Goal: Task Accomplishment & Management: Use online tool/utility

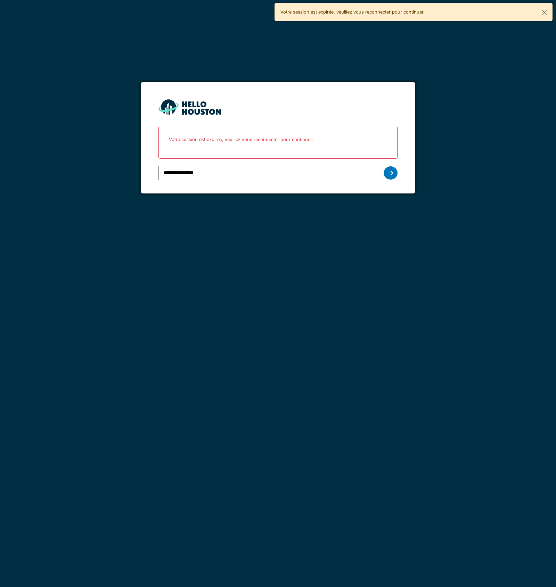
type input "**********"
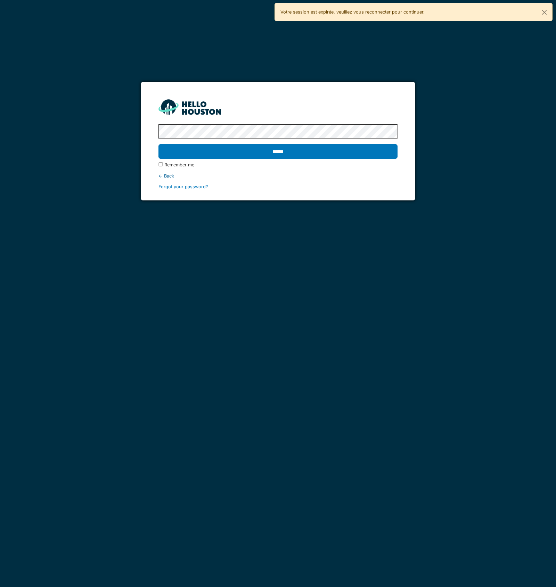
click at [158, 144] on input "******" at bounding box center [277, 151] width 239 height 15
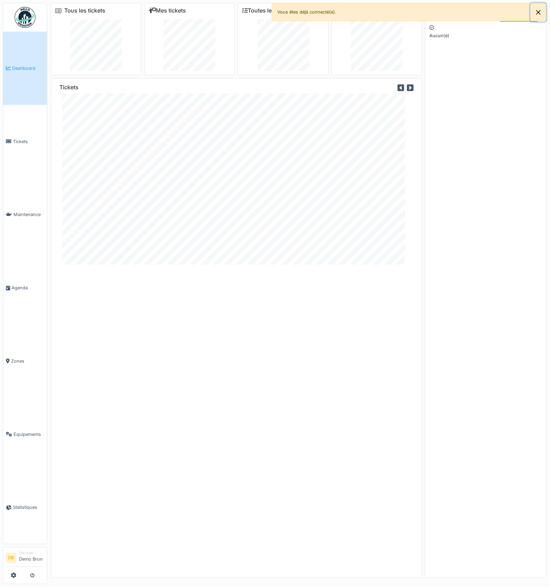
click at [540, 15] on button "Close" at bounding box center [539, 12] width 16 height 18
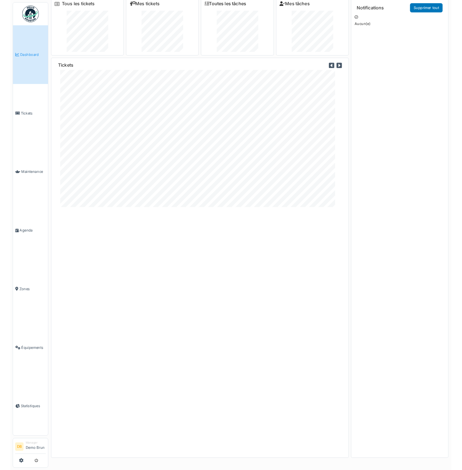
scroll to position [7, 0]
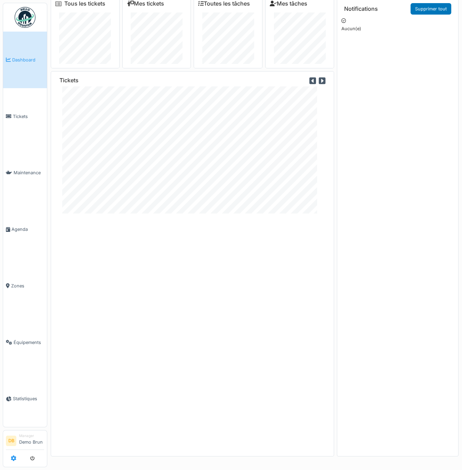
click at [13, 457] on icon at bounding box center [14, 459] width 6 height 6
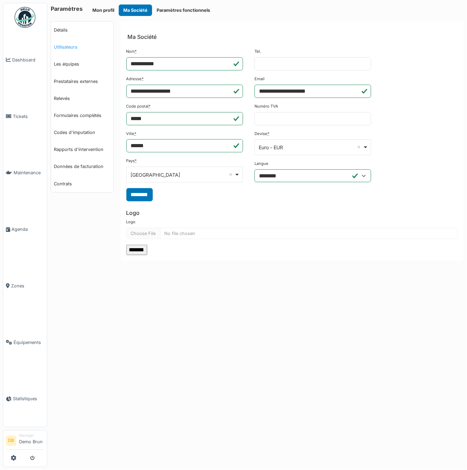
click at [78, 47] on link "Utilisateurs" at bounding box center [82, 47] width 63 height 17
select select "***"
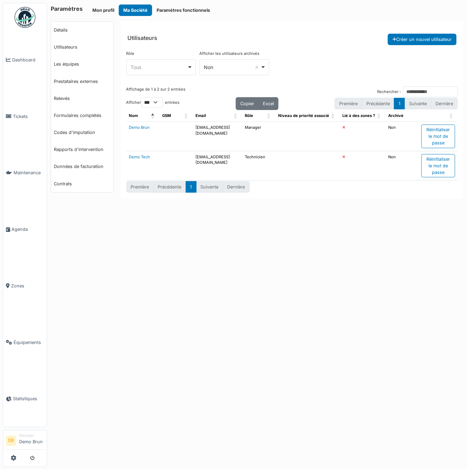
click at [220, 151] on td "demo_brun_tech@mail.com" at bounding box center [217, 166] width 49 height 30
click at [219, 151] on td "demo_brun_tech@mail.com" at bounding box center [217, 166] width 49 height 30
copy td "demo_brun_tech@mail.com"
click at [74, 43] on link "Utilisateurs" at bounding box center [82, 47] width 63 height 17
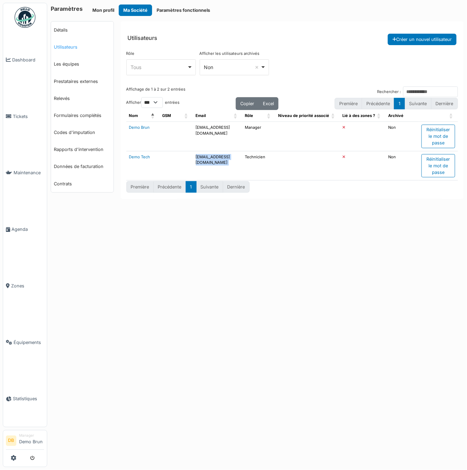
select select "***"
click at [32, 59] on span "Dashboard" at bounding box center [28, 60] width 32 height 7
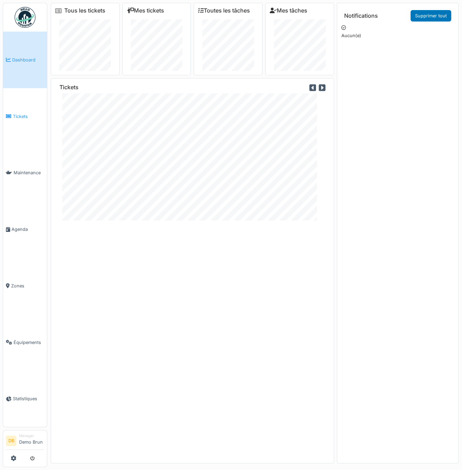
click at [27, 113] on link "Tickets" at bounding box center [25, 116] width 44 height 57
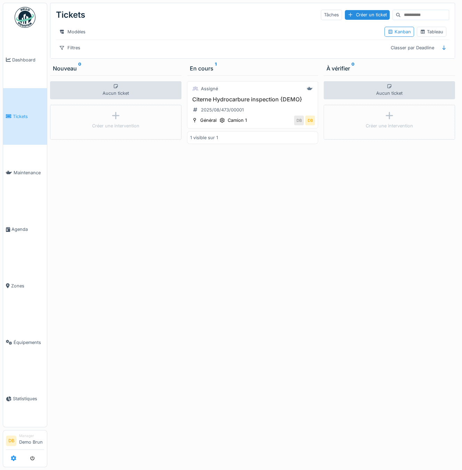
click at [15, 459] on icon at bounding box center [14, 459] width 6 height 6
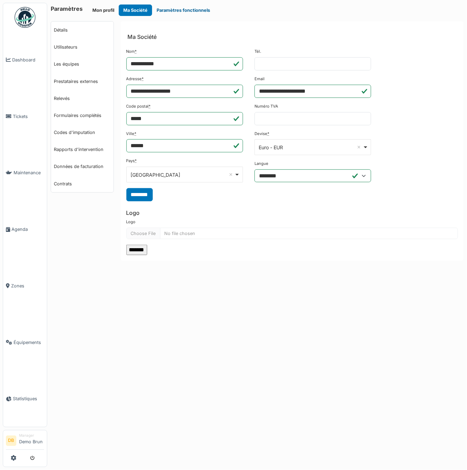
click at [170, 15] on button "Paramètres fonctionnels" at bounding box center [183, 10] width 63 height 11
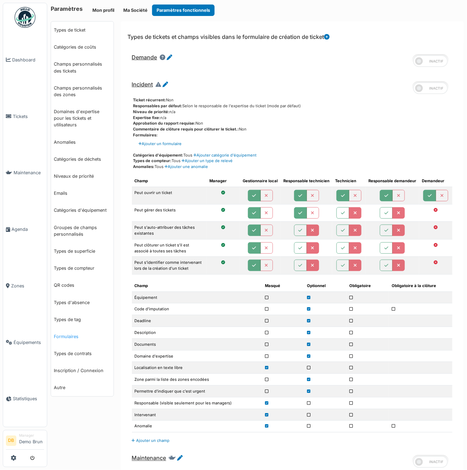
click at [71, 334] on link "Formulaires" at bounding box center [82, 336] width 63 height 17
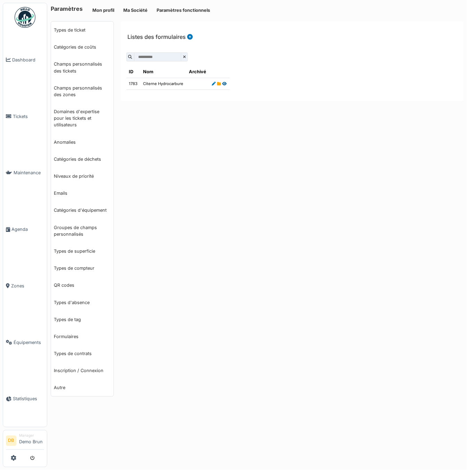
click at [224, 83] on icon at bounding box center [225, 84] width 5 height 4
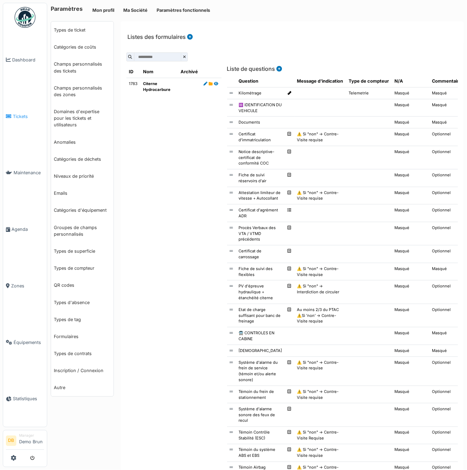
click at [25, 109] on link "Tickets" at bounding box center [25, 116] width 44 height 57
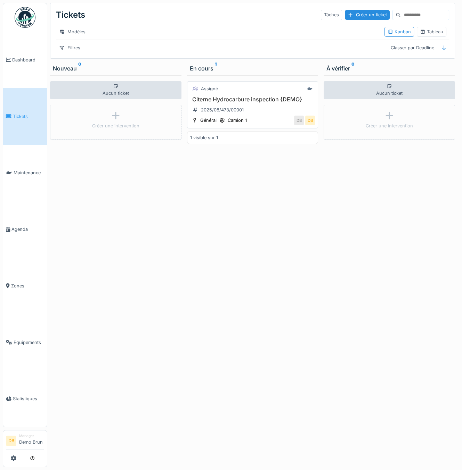
click at [261, 103] on h3 "Citerne Hydrocarbure inspection {DEMO}" at bounding box center [252, 99] width 125 height 7
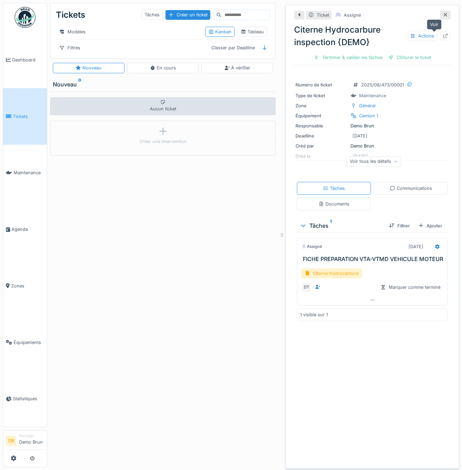
click at [442, 35] on icon at bounding box center [445, 36] width 6 height 5
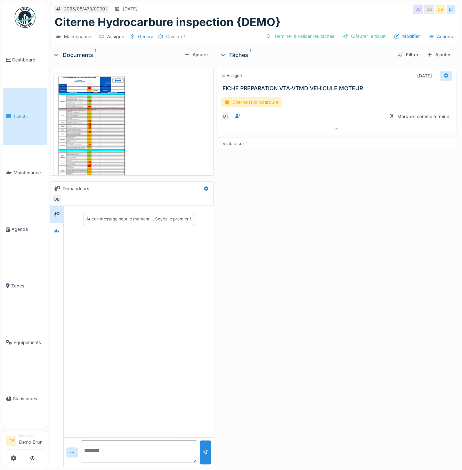
click at [444, 75] on icon at bounding box center [446, 75] width 5 height 5
click at [418, 99] on div "Modifier" at bounding box center [409, 100] width 60 height 10
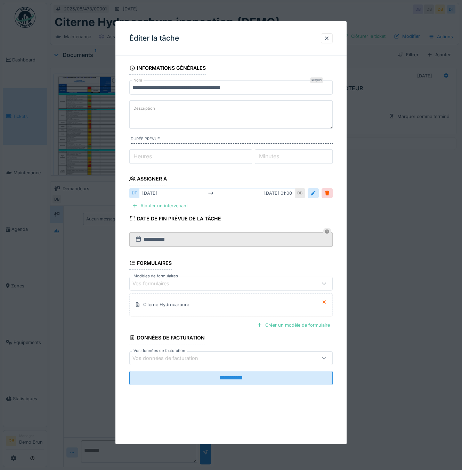
scroll to position [6, 0]
click at [247, 282] on div "Vos formulaires" at bounding box center [218, 284] width 172 height 8
click at [251, 257] on fieldset "**********" at bounding box center [230, 227] width 203 height 330
click at [329, 40] on div at bounding box center [327, 38] width 6 height 7
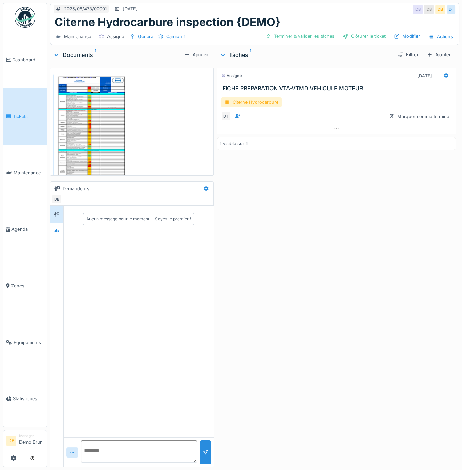
click at [270, 97] on div "Citerne Hydrocarbure" at bounding box center [251, 102] width 60 height 10
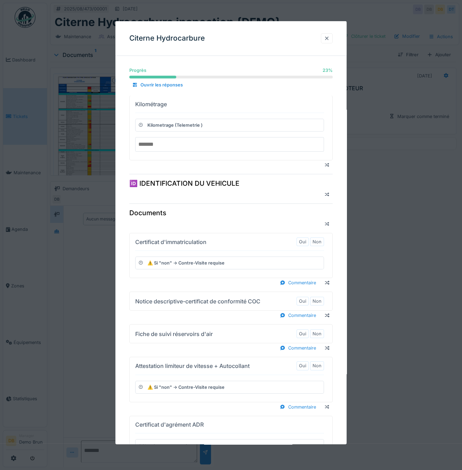
click at [328, 36] on div at bounding box center [327, 38] width 6 height 7
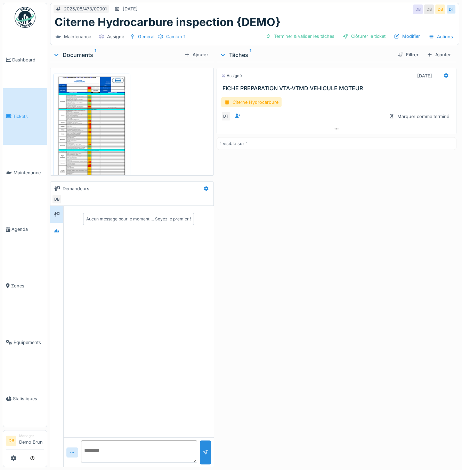
click at [26, 111] on link "Tickets" at bounding box center [25, 116] width 44 height 57
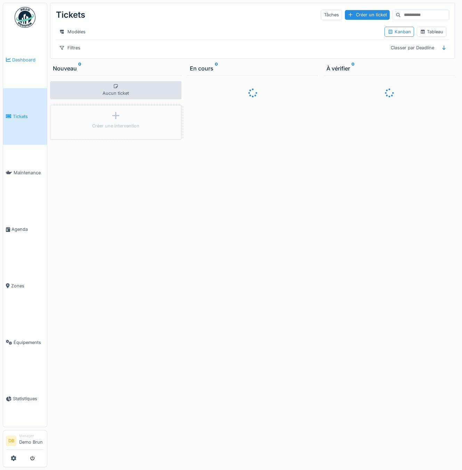
click at [24, 60] on span "Dashboard" at bounding box center [28, 60] width 32 height 7
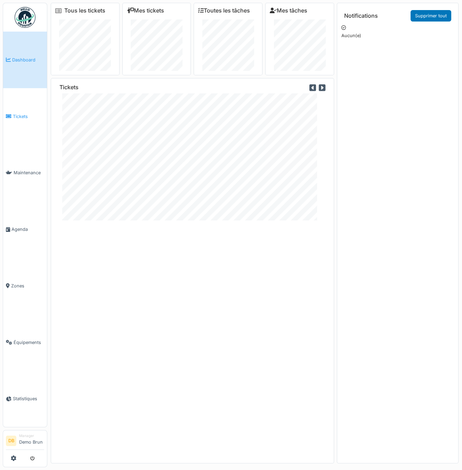
click at [24, 117] on span "Tickets" at bounding box center [28, 116] width 31 height 7
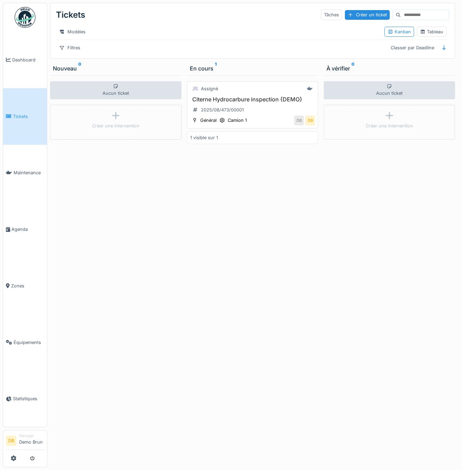
click at [239, 108] on div "Citerne Hydrocarbure inspection {DEMO} 2025/08/473/00001" at bounding box center [252, 105] width 125 height 19
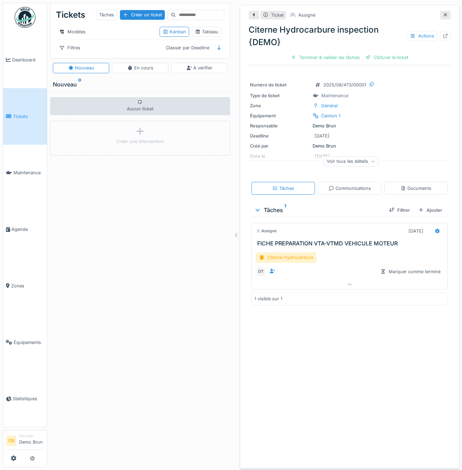
drag, startPoint x: 278, startPoint y: 235, endPoint x: 232, endPoint y: 237, distance: 45.6
click at [232, 237] on div "Tickets Tâches Créer un ticket Modèles Kanban Tableau Filtres Classer par Deadl…" at bounding box center [254, 235] width 415 height 470
click at [293, 258] on div "Citerne Hydrocarbure" at bounding box center [286, 258] width 60 height 10
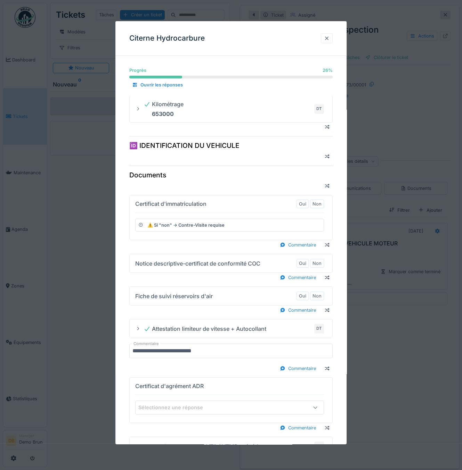
click at [329, 38] on div at bounding box center [327, 38] width 6 height 7
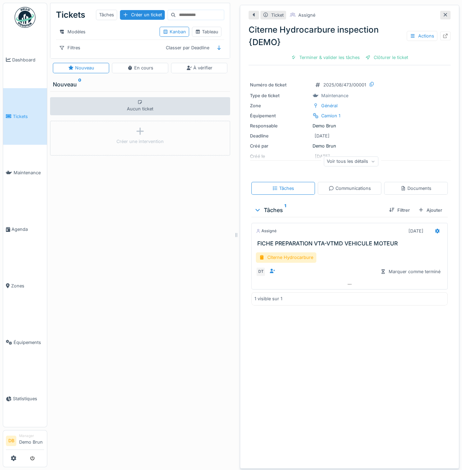
click at [278, 251] on div "Citerne Hydrocarbure DT Marquer comme terminé" at bounding box center [349, 263] width 196 height 32
click at [281, 258] on div "Citerne Hydrocarbure" at bounding box center [286, 258] width 60 height 10
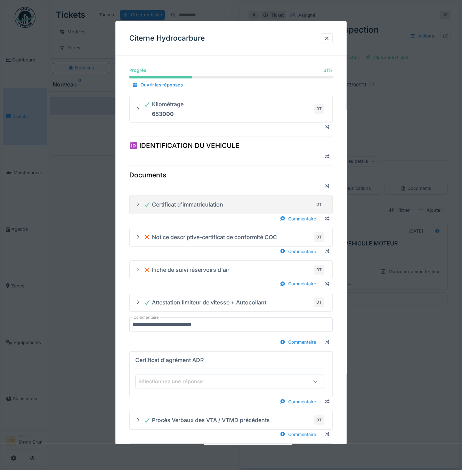
click at [213, 204] on div "Certificat d'immatriculation" at bounding box center [184, 204] width 80 height 8
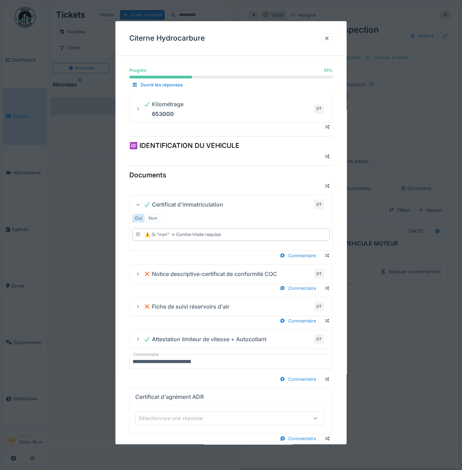
click at [143, 202] on div "Certificat d'immatriculation DT" at bounding box center [230, 204] width 191 height 11
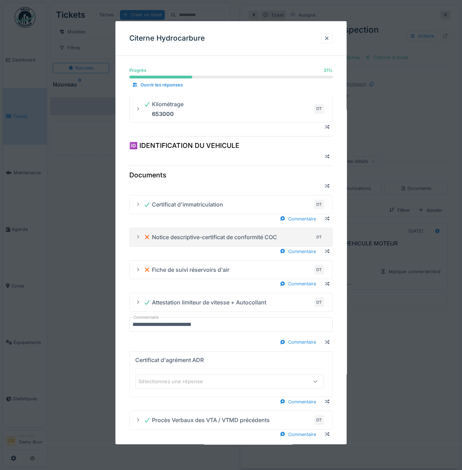
click at [205, 239] on div "Notice descriptive-certificat de conformité COC" at bounding box center [210, 237] width 133 height 8
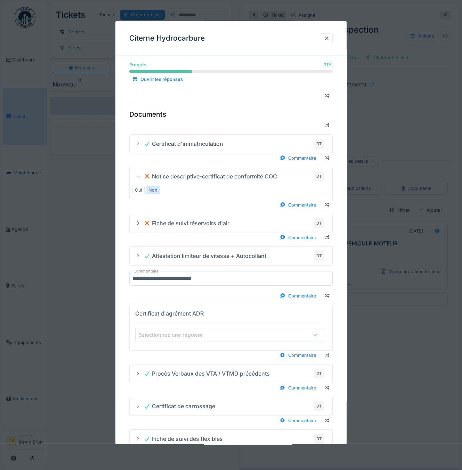
scroll to position [62, 0]
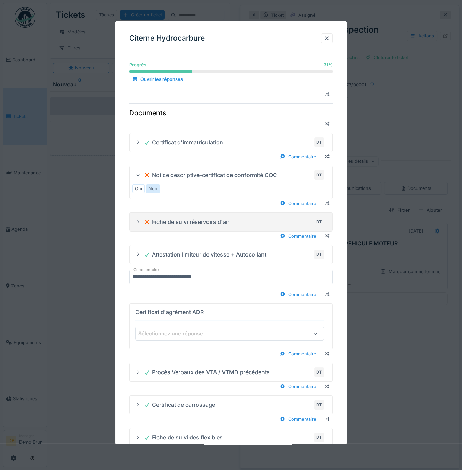
click at [214, 220] on div "Fiche de suivi réservoirs d'air" at bounding box center [187, 222] width 86 height 8
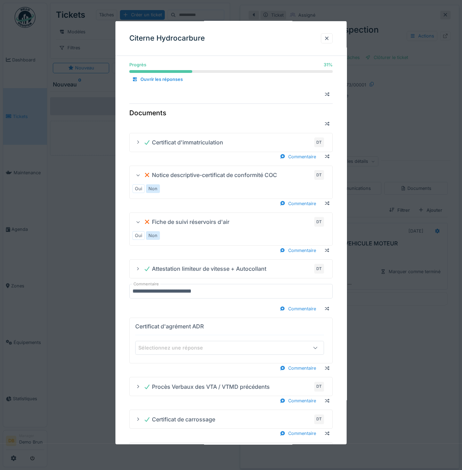
click at [214, 220] on div "Fiche de suivi réservoirs d'air" at bounding box center [187, 222] width 86 height 8
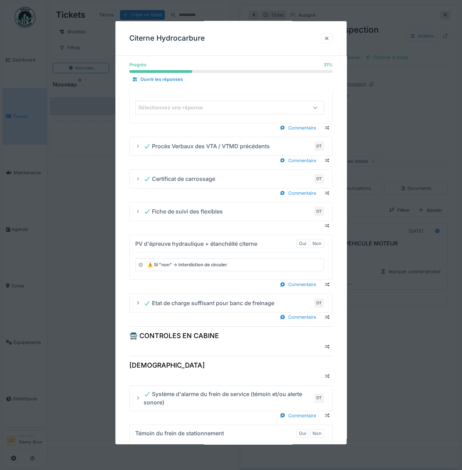
scroll to position [58, 0]
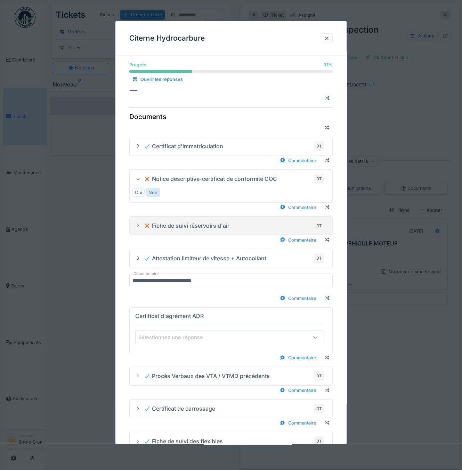
click at [205, 229] on div "Fiche de suivi réservoirs d'air DT" at bounding box center [234, 225] width 180 height 11
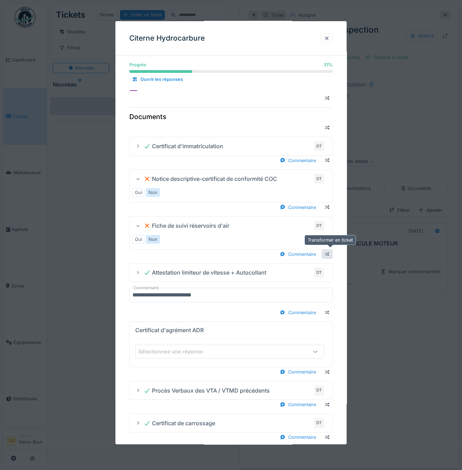
click at [330, 251] on div at bounding box center [327, 254] width 6 height 7
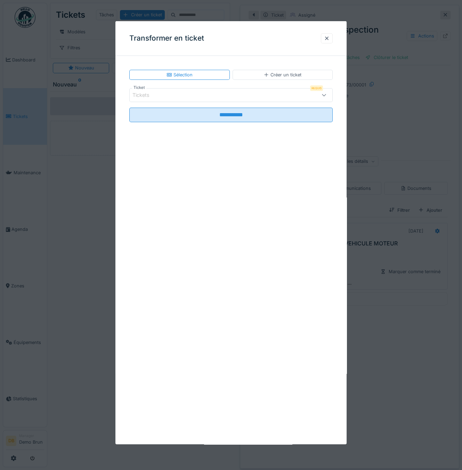
click at [153, 94] on div "Tickets" at bounding box center [145, 95] width 27 height 8
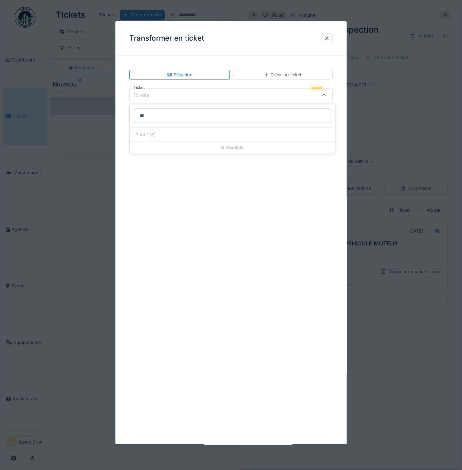
type input "*"
type input "**********"
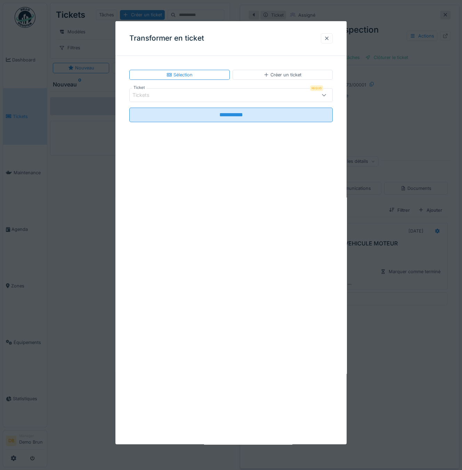
click at [329, 37] on div at bounding box center [327, 38] width 6 height 7
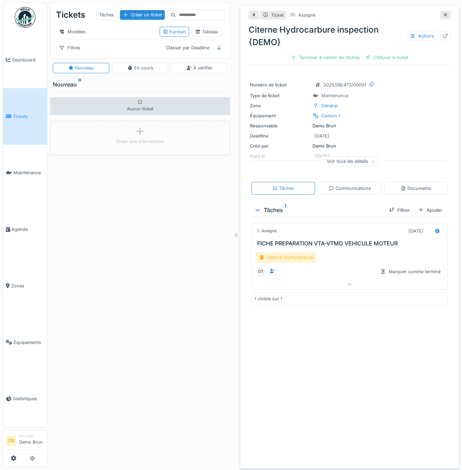
click at [272, 259] on div "Citerne Hydrocarbure" at bounding box center [286, 258] width 60 height 10
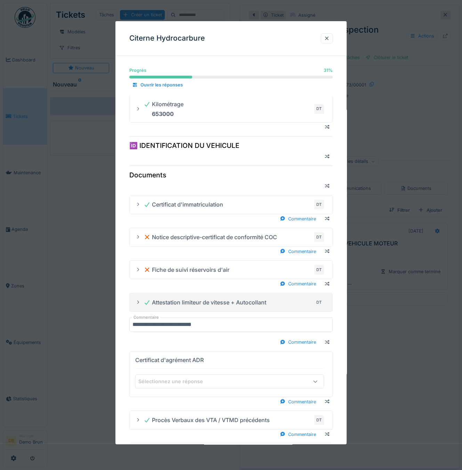
click at [138, 301] on icon at bounding box center [138, 302] width 6 height 5
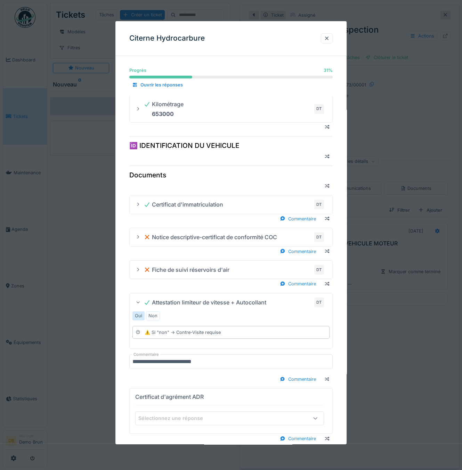
click at [138, 302] on icon at bounding box center [138, 303] width 3 height 2
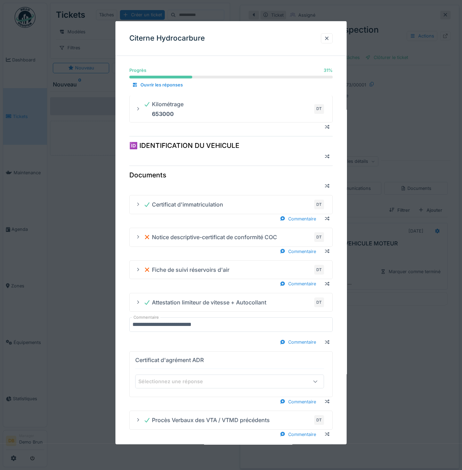
scroll to position [4, 0]
click at [329, 39] on div at bounding box center [327, 38] width 6 height 7
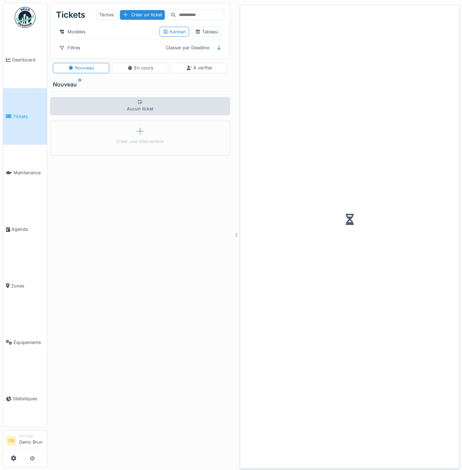
scroll to position [4, 0]
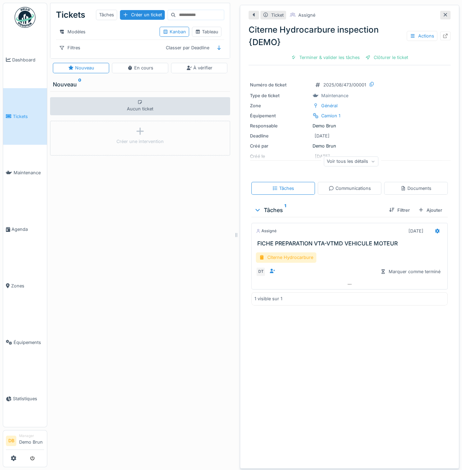
click at [281, 253] on div "Citerne Hydrocarbure" at bounding box center [286, 258] width 60 height 10
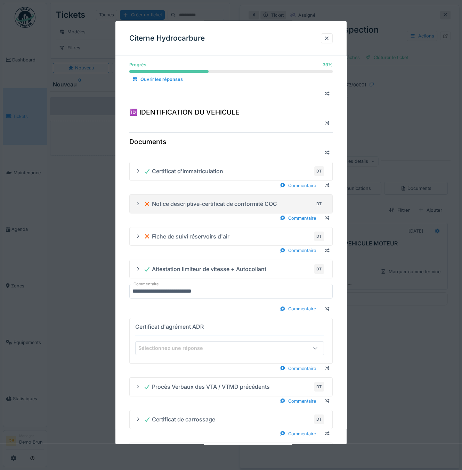
scroll to position [35, 0]
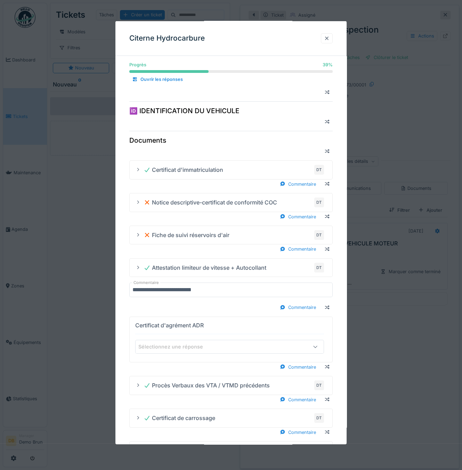
click at [329, 40] on div at bounding box center [327, 38] width 6 height 7
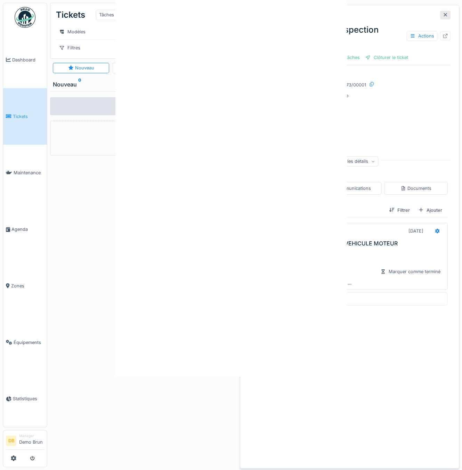
scroll to position [0, 0]
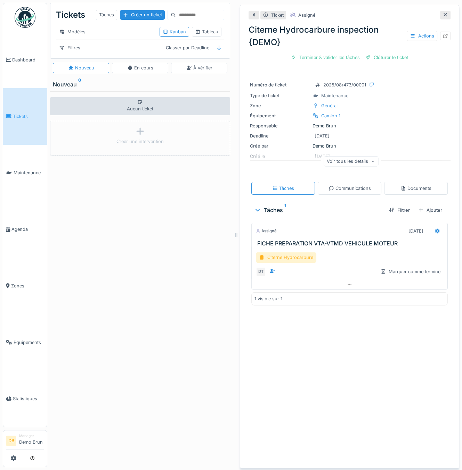
click at [296, 253] on div "Citerne Hydrocarbure" at bounding box center [286, 258] width 60 height 10
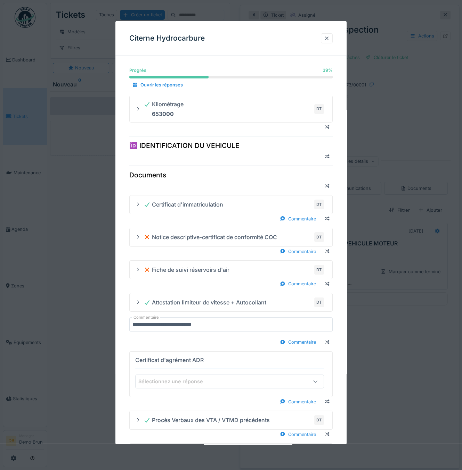
click at [329, 36] on div at bounding box center [327, 38] width 6 height 7
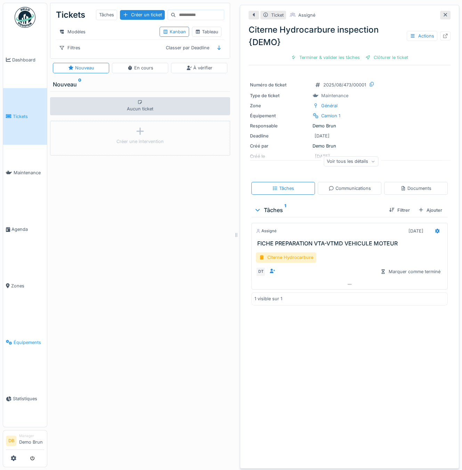
click at [26, 335] on link "Équipements" at bounding box center [25, 342] width 44 height 57
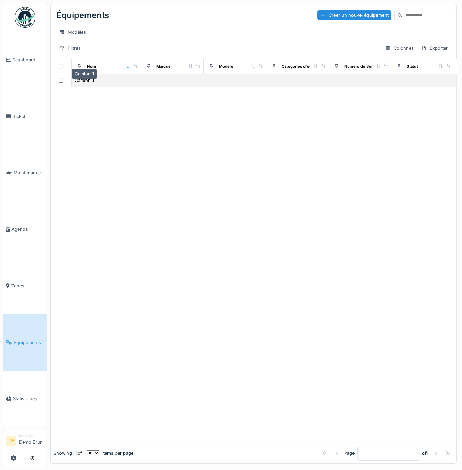
click at [81, 82] on div "Camion 1" at bounding box center [84, 80] width 19 height 7
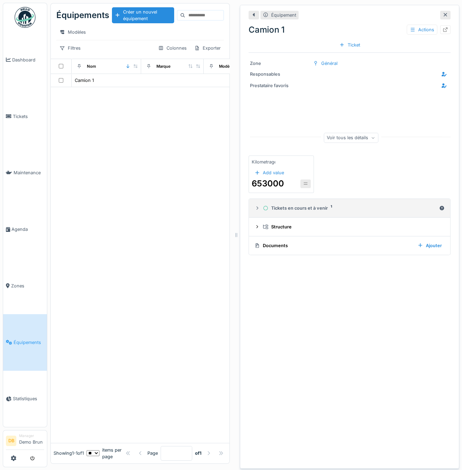
click at [275, 207] on div "Tickets en cours et à venir 1" at bounding box center [349, 208] width 173 height 7
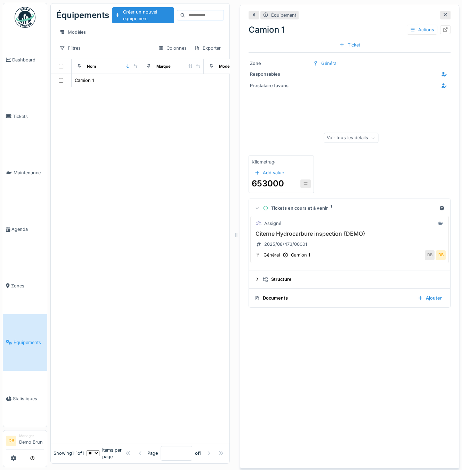
click at [255, 208] on icon at bounding box center [257, 209] width 5 height 6
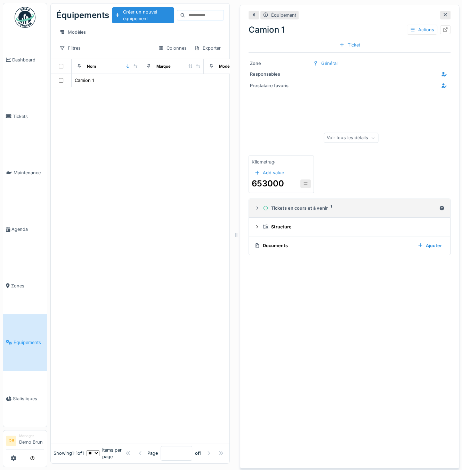
click at [254, 210] on icon at bounding box center [257, 208] width 6 height 5
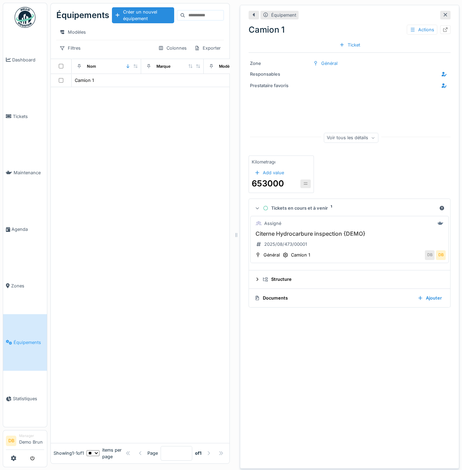
click at [331, 236] on h3 "Citerne Hydrocarbure inspection {DEMO}" at bounding box center [349, 234] width 192 height 7
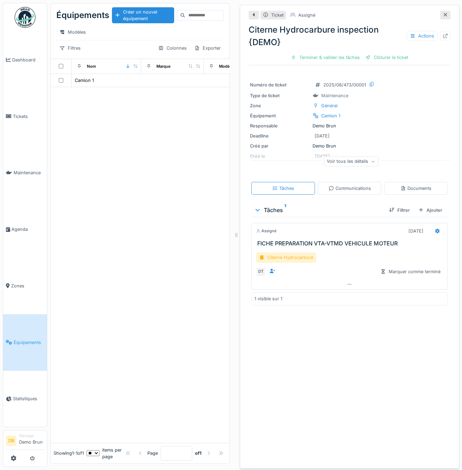
click at [278, 257] on div "Citerne Hydrocarbure" at bounding box center [286, 258] width 60 height 10
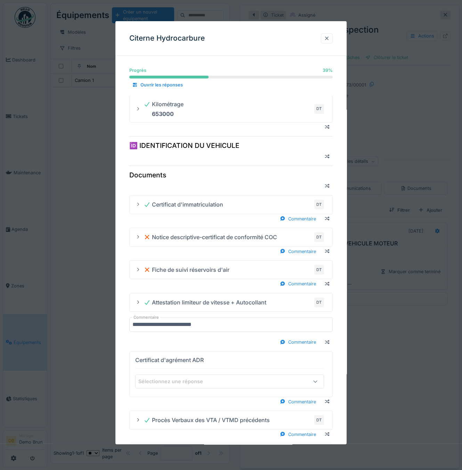
click at [328, 40] on div at bounding box center [327, 38] width 6 height 7
